Goal: Check status: Check status

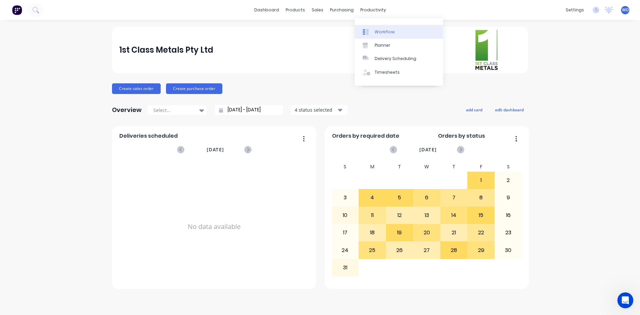
click at [390, 33] on div "Workflow" at bounding box center [385, 32] width 20 height 6
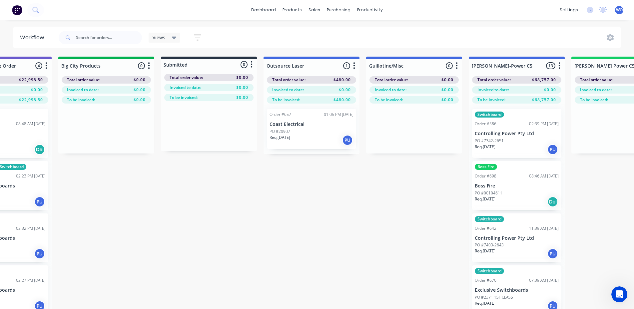
scroll to position [0, 213]
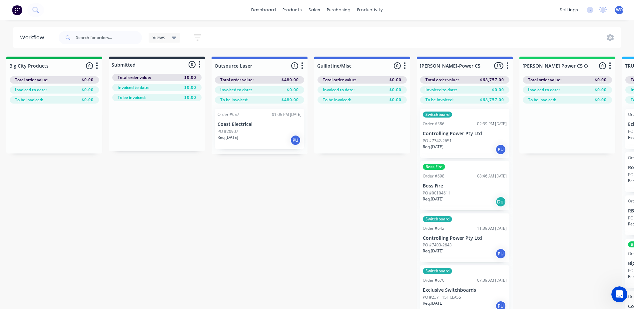
click at [238, 138] on p "Req. [DATE]" at bounding box center [228, 138] width 21 height 6
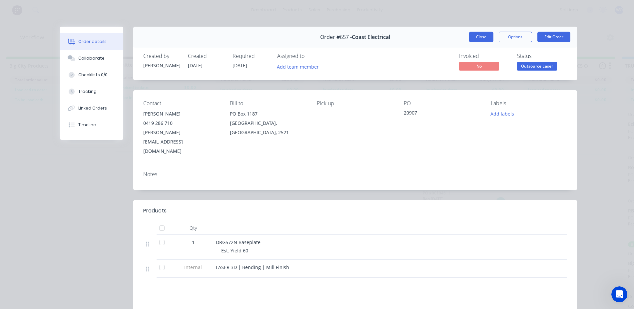
click at [480, 35] on button "Close" at bounding box center [481, 37] width 24 height 11
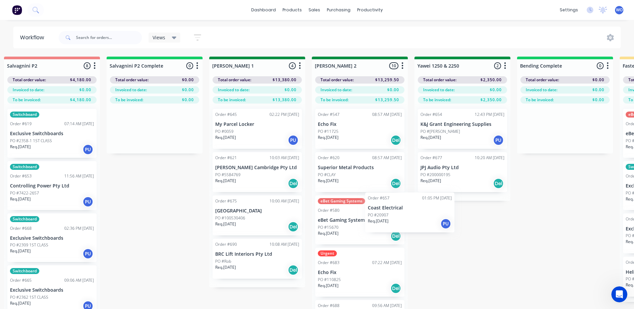
scroll to position [0, 1038]
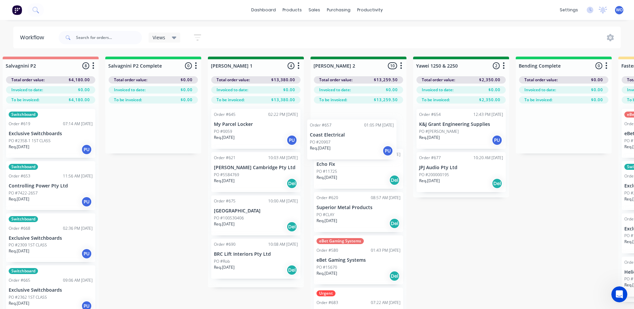
drag, startPoint x: 257, startPoint y: 138, endPoint x: 353, endPoint y: 141, distance: 96.0
click at [353, 141] on div "On Hold 1 Status colour #FF4949 hex #FF4949 Save Cancel Notifications Email SMS…" at bounding box center [479, 195] width 3044 height 276
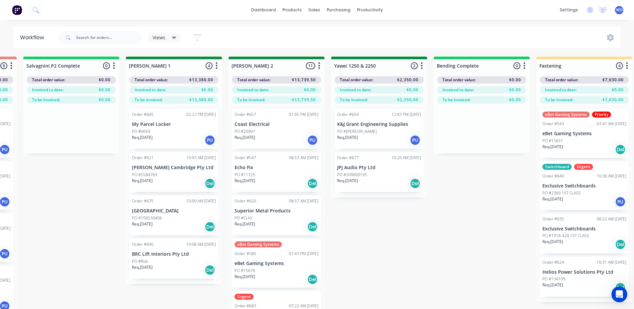
scroll to position [0, 1145]
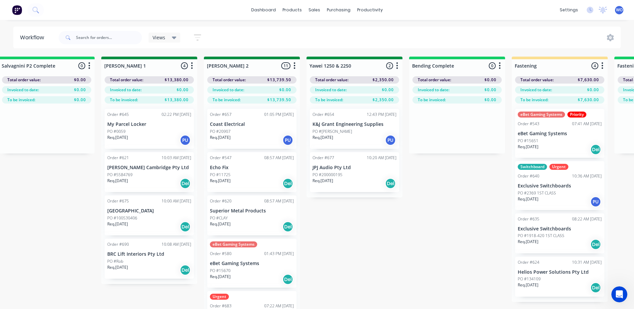
click at [379, 257] on div "On Hold 1 Status colour #FF4949 hex #FF4949 Save Cancel Notifications Email SMS…" at bounding box center [372, 195] width 3044 height 276
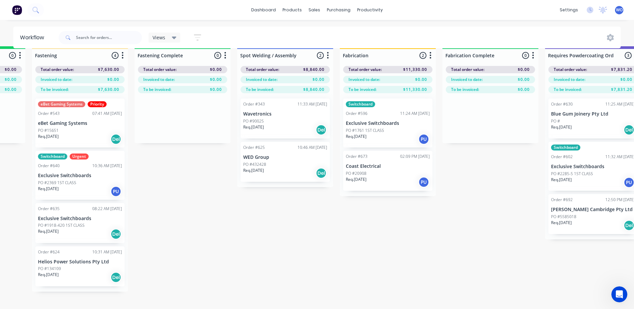
scroll to position [0, 1624]
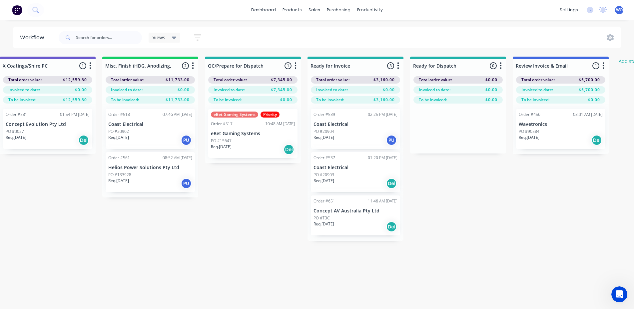
scroll to position [0, 2373]
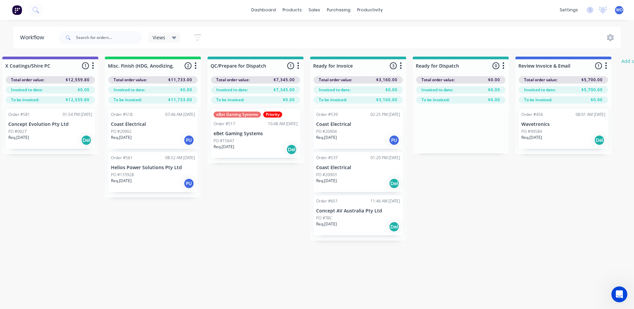
click at [554, 137] on div "Req. [DATE] Del" at bounding box center [563, 140] width 84 height 11
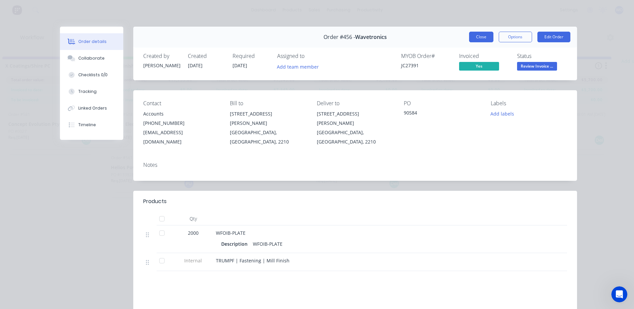
click at [474, 37] on button "Close" at bounding box center [481, 37] width 24 height 11
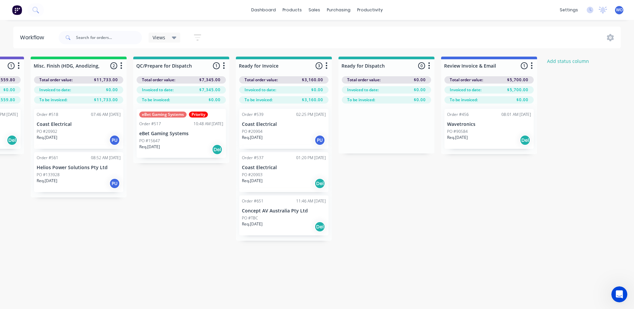
scroll to position [0, 2452]
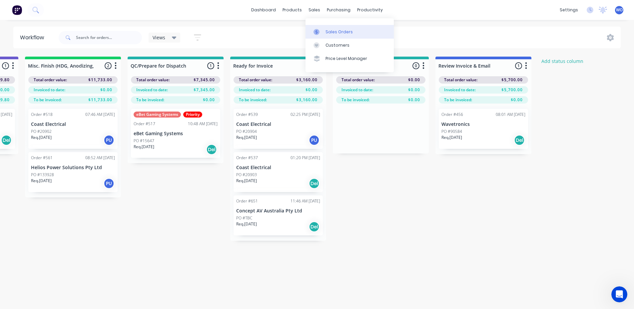
click at [344, 36] on link "Sales Orders" at bounding box center [350, 31] width 88 height 13
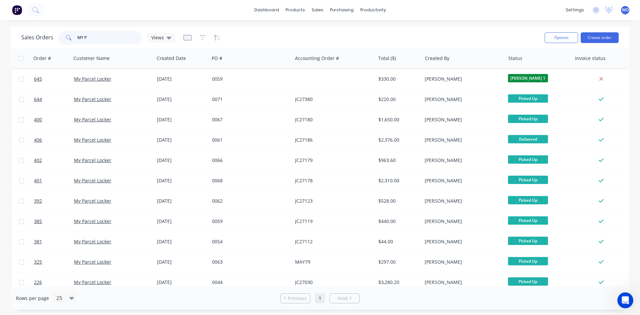
drag, startPoint x: 94, startPoint y: 35, endPoint x: 0, endPoint y: 8, distance: 97.4
click at [0, 23] on div "dashboard products sales purchasing productivity dashboard products Product Cat…" at bounding box center [320, 157] width 640 height 315
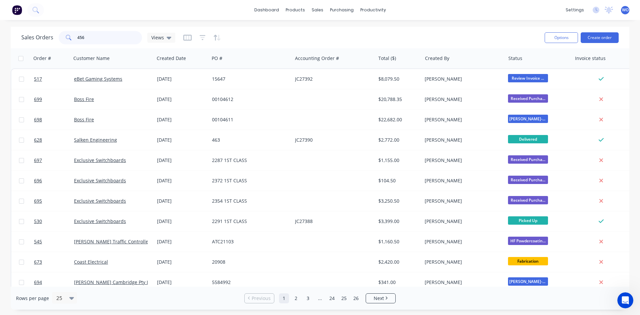
type input "456"
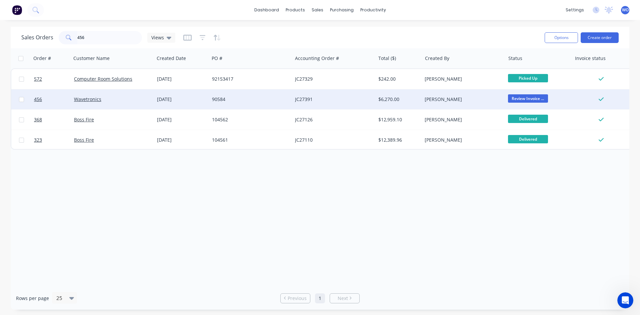
click at [118, 94] on div "Wavetronics" at bounding box center [112, 99] width 83 height 20
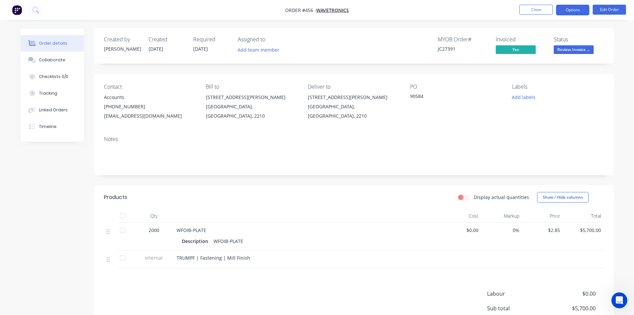
click at [577, 15] on button "Options" at bounding box center [572, 10] width 33 height 11
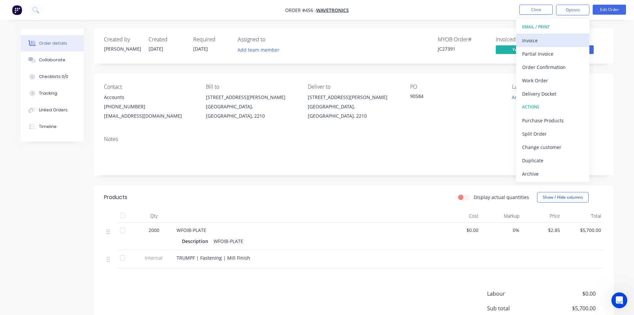
click at [556, 38] on div "Invoice" at bounding box center [552, 41] width 61 height 10
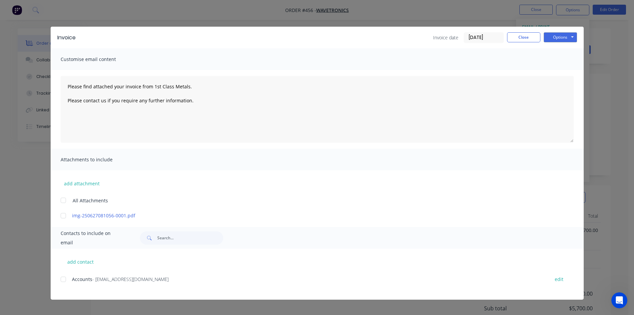
click at [64, 284] on div at bounding box center [63, 279] width 13 height 13
click at [565, 37] on button "Options" at bounding box center [560, 37] width 33 height 10
click at [574, 77] on div "Please find attached your invoice from 1st Class Metals. Please contact us if y…" at bounding box center [317, 109] width 533 height 79
click at [564, 38] on button "Options" at bounding box center [560, 37] width 33 height 10
click at [571, 72] on button "Email" at bounding box center [565, 71] width 43 height 11
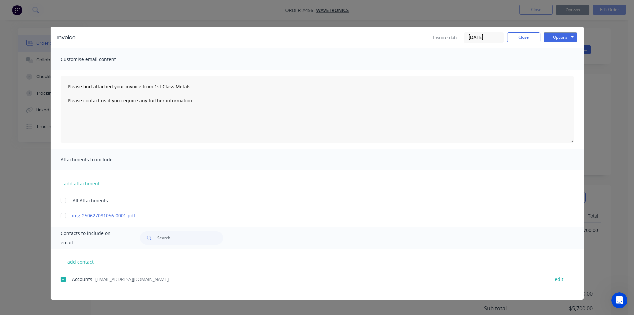
type textarea "Please find attached your invoice from 1st Class Metals. Please contact us if y…"
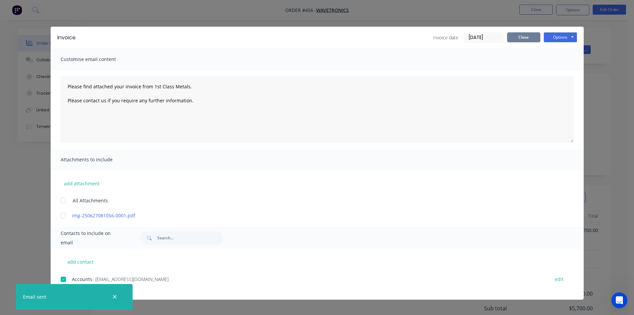
click at [528, 35] on button "Close" at bounding box center [523, 37] width 33 height 10
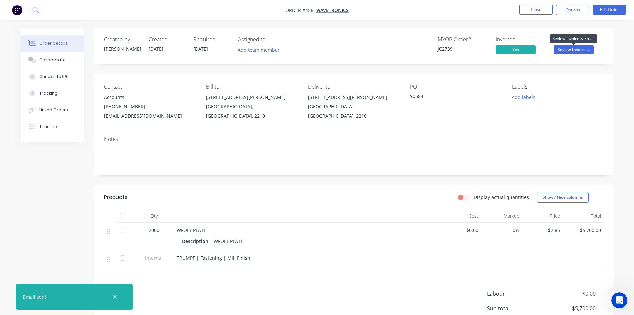
click at [578, 49] on span "Review Invoice ..." at bounding box center [574, 49] width 40 height 8
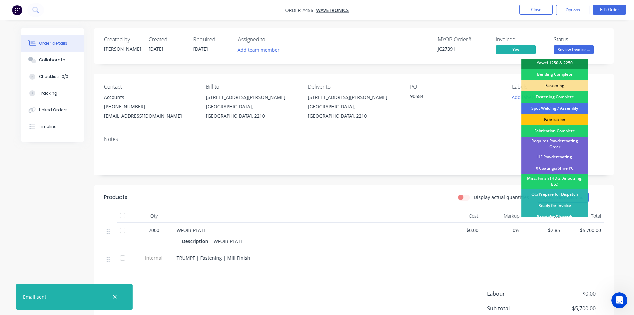
scroll to position [189, 0]
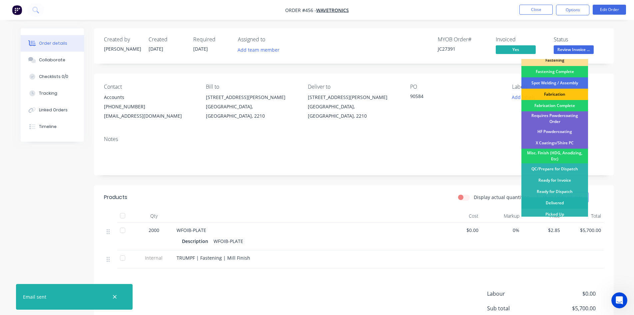
click at [558, 199] on div "Delivered" at bounding box center [554, 202] width 67 height 11
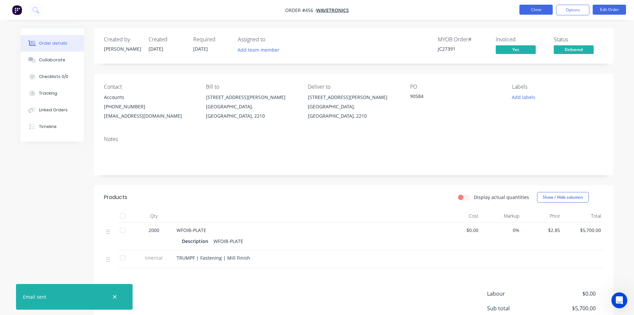
click at [545, 12] on button "Close" at bounding box center [535, 10] width 33 height 10
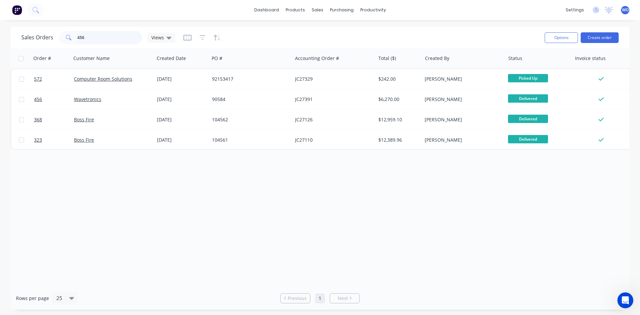
drag, startPoint x: 106, startPoint y: 41, endPoint x: 0, endPoint y: -18, distance: 121.4
click at [0, 0] on html "dashboard products sales purchasing productivity dashboard products Product Cat…" at bounding box center [320, 157] width 640 height 315
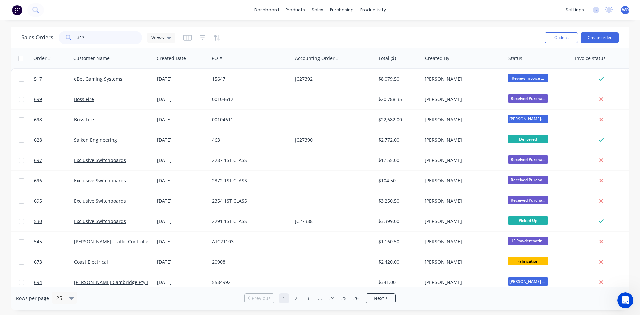
type input "517"
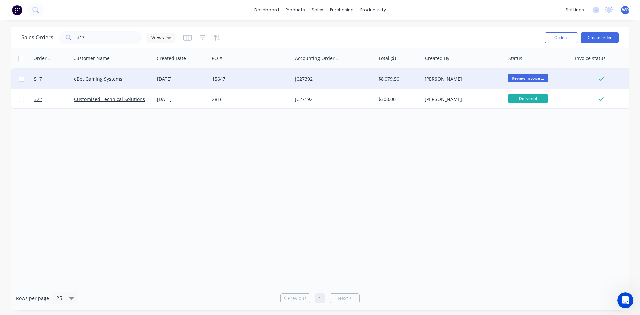
click at [323, 82] on div "JC27392" at bounding box center [332, 79] width 74 height 7
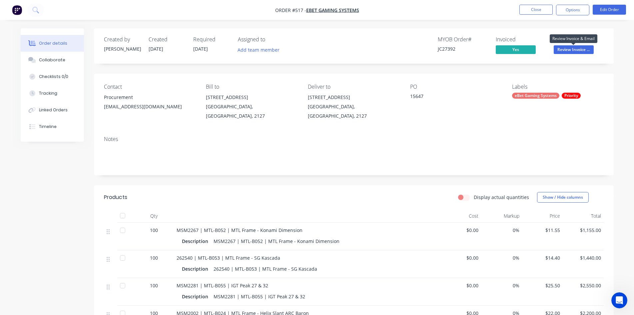
click at [584, 46] on span "Review Invoice ..." at bounding box center [574, 49] width 40 height 8
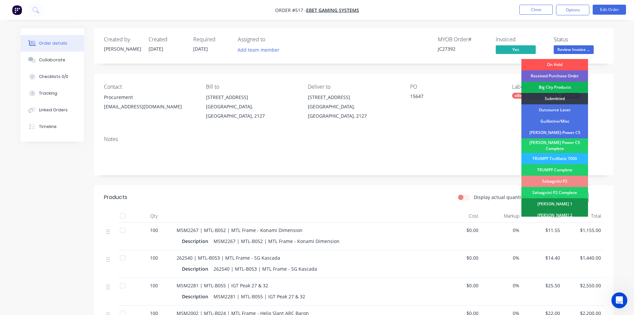
click at [420, 131] on div "Notes" at bounding box center [354, 153] width 520 height 45
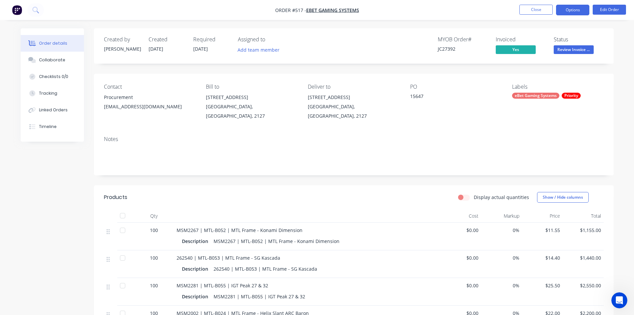
click at [572, 12] on button "Options" at bounding box center [572, 10] width 33 height 11
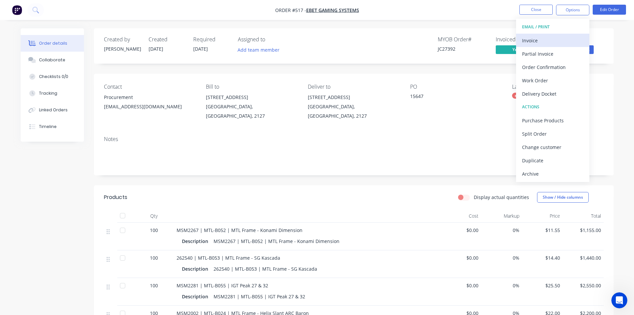
click at [541, 37] on div "Invoice" at bounding box center [552, 41] width 61 height 10
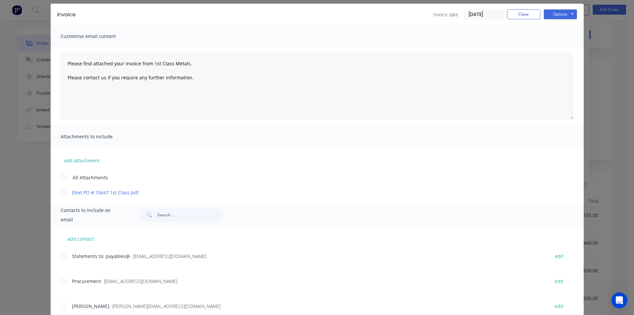
scroll to position [44, 0]
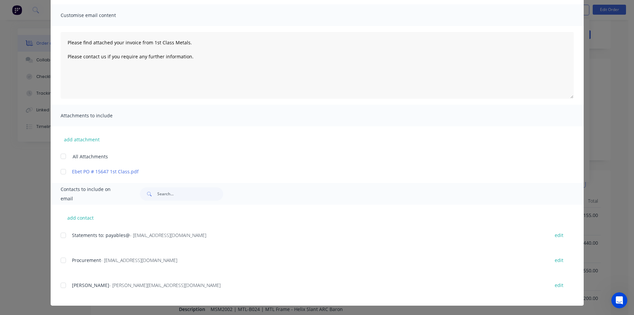
click at [64, 237] on div at bounding box center [63, 235] width 13 height 13
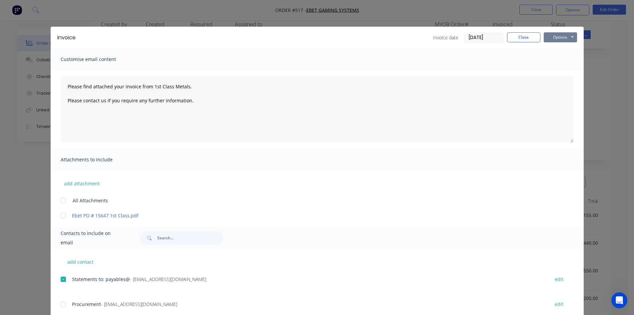
click at [550, 40] on button "Options" at bounding box center [560, 37] width 33 height 10
click at [557, 71] on button "Email" at bounding box center [565, 71] width 43 height 11
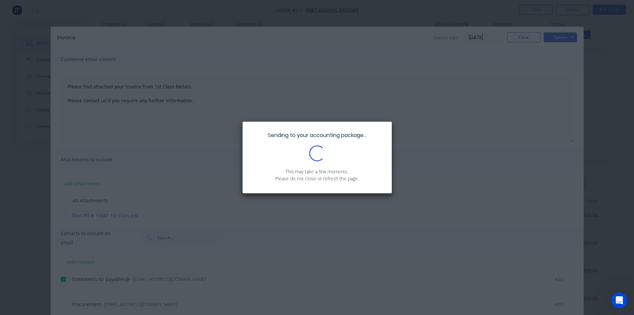
type textarea "Please find attached your invoice from 1st Class Metals. Please contact us if y…"
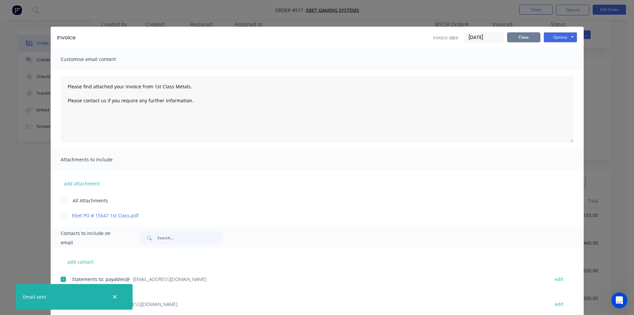
click at [523, 40] on button "Close" at bounding box center [523, 37] width 33 height 10
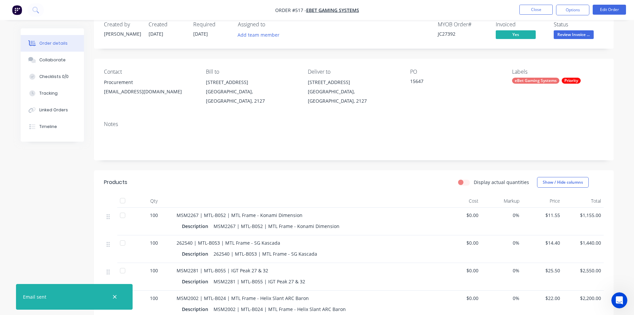
click at [582, 31] on span "Review Invoice ..." at bounding box center [574, 34] width 40 height 8
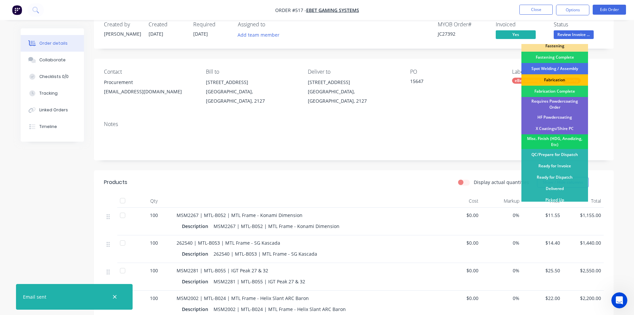
scroll to position [189, 0]
click at [566, 186] on div "Delivered" at bounding box center [554, 187] width 67 height 11
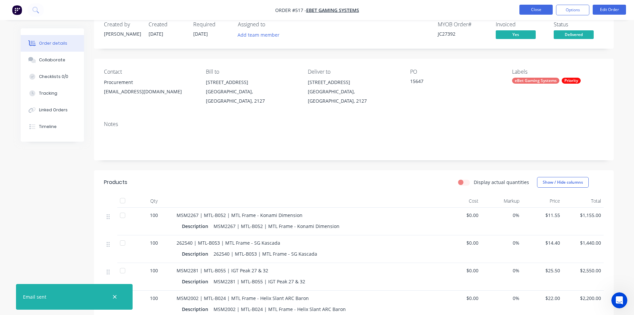
click at [541, 12] on button "Close" at bounding box center [535, 10] width 33 height 10
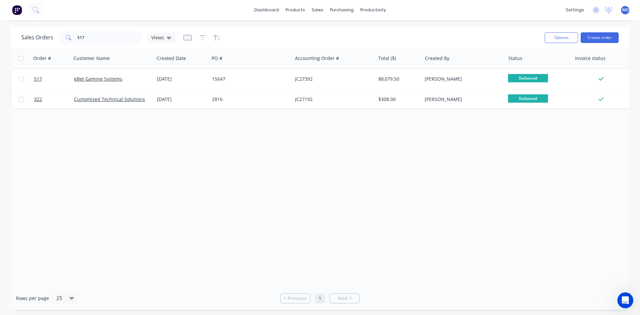
click at [19, 12] on img at bounding box center [17, 10] width 10 height 10
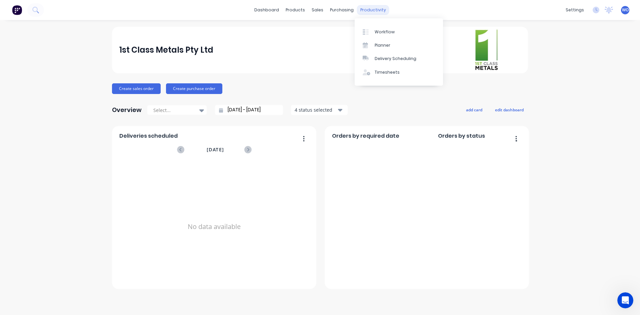
click at [402, 26] on link "Workflow" at bounding box center [399, 31] width 88 height 13
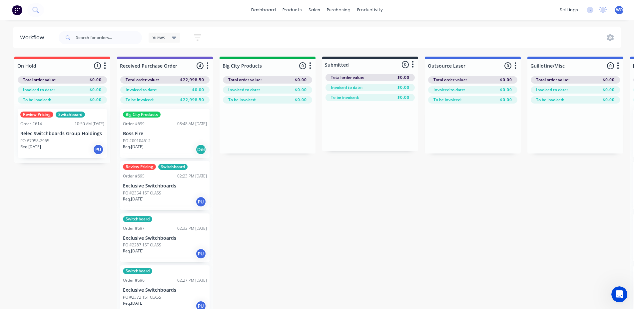
click at [16, 13] on img at bounding box center [17, 10] width 10 height 10
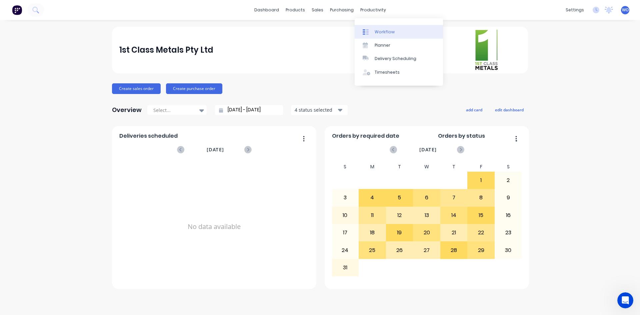
click at [385, 29] on div "Workflow" at bounding box center [385, 32] width 20 height 6
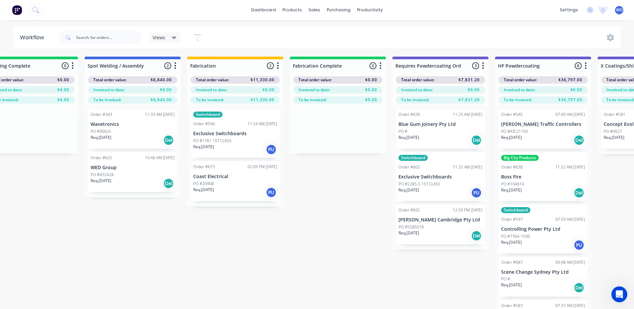
scroll to position [0, 1818]
